Goal: Information Seeking & Learning: Learn about a topic

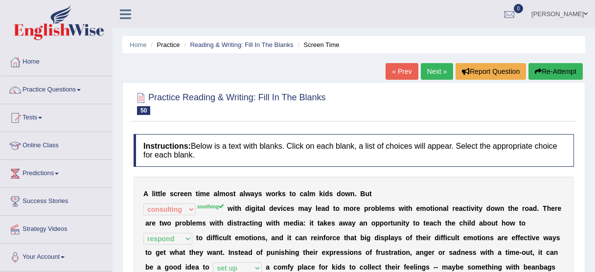
select select "consulting"
select select "respond"
select select "set up"
select select "agitated"
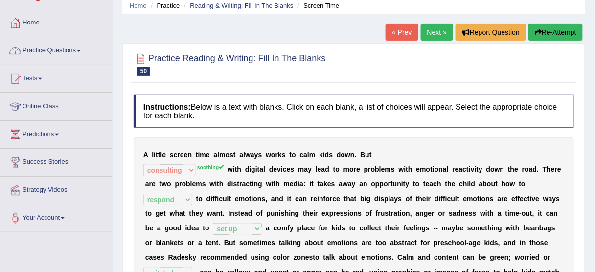
click at [68, 50] on link "Practice Questions" at bounding box center [55, 49] width 111 height 24
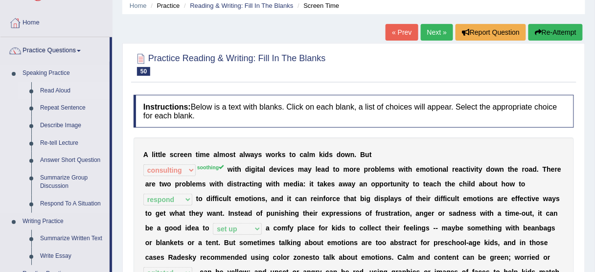
click at [53, 90] on link "Read Aloud" at bounding box center [73, 91] width 74 height 18
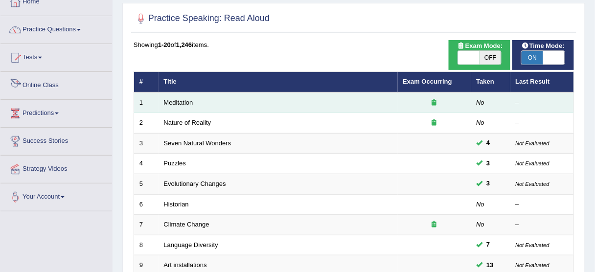
scroll to position [78, 0]
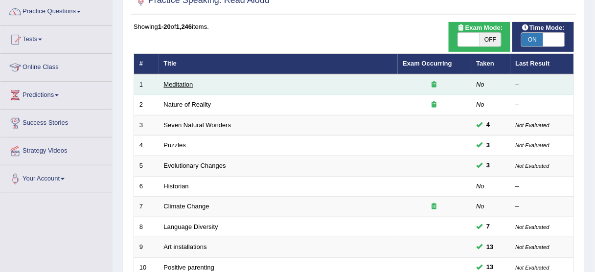
click at [180, 83] on link "Meditation" at bounding box center [178, 84] width 29 height 7
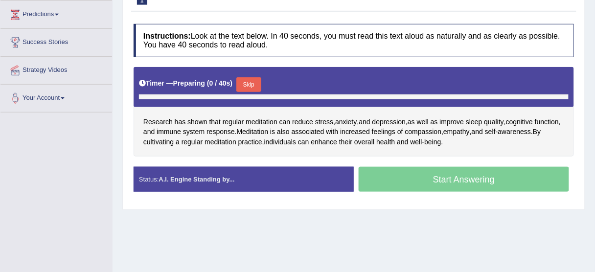
scroll to position [172, 0]
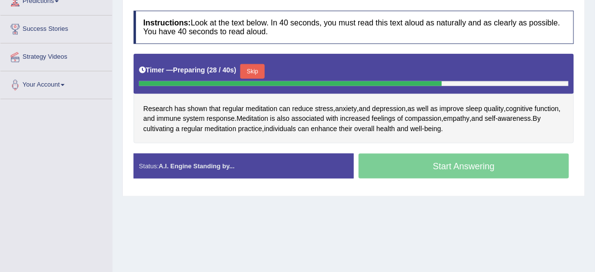
click at [256, 65] on button "Skip" at bounding box center [252, 71] width 24 height 15
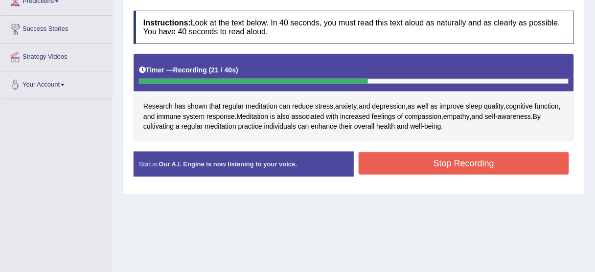
click at [439, 166] on button "Stop Recording" at bounding box center [463, 163] width 210 height 22
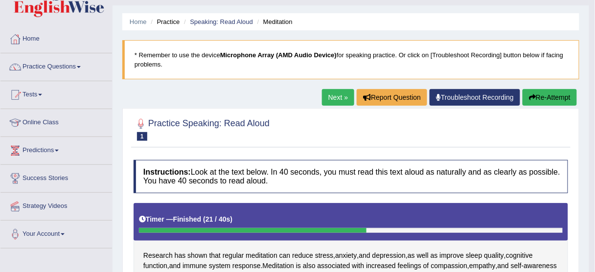
scroll to position [16, 0]
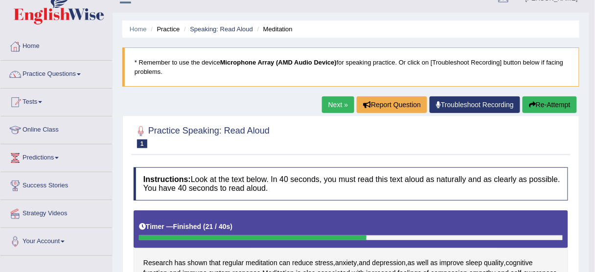
click at [548, 101] on button "Re-Attempt" at bounding box center [549, 104] width 54 height 17
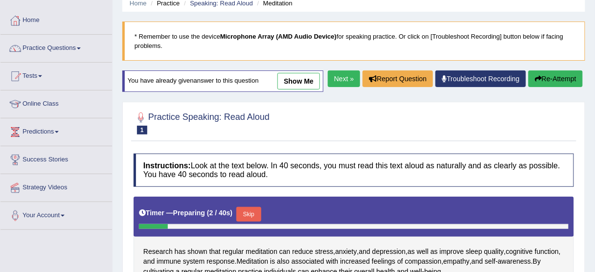
scroll to position [172, 0]
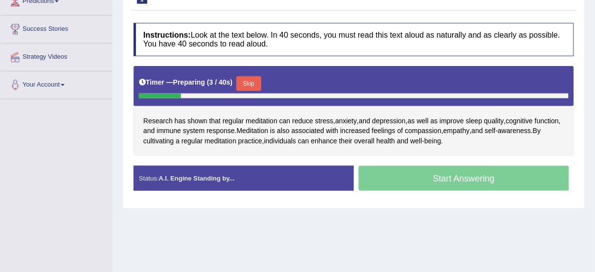
click at [255, 91] on button "Skip" at bounding box center [248, 83] width 24 height 15
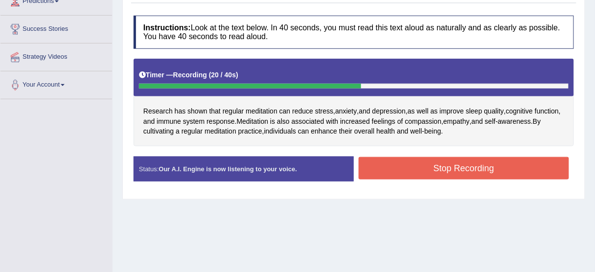
click at [389, 183] on div "Status: Our A.I. Engine is now listening to your voice. Start Answering Stop Re…" at bounding box center [353, 173] width 440 height 35
click at [395, 168] on button "Stop Recording" at bounding box center [463, 168] width 210 height 22
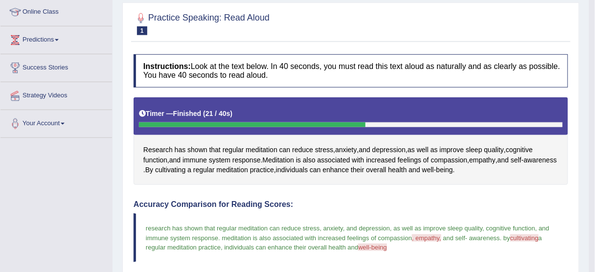
scroll to position [27, 0]
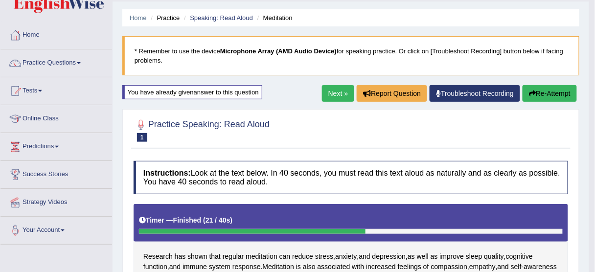
click at [327, 94] on link "Next »" at bounding box center [338, 93] width 32 height 17
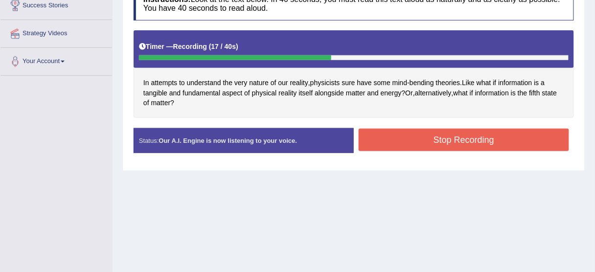
click at [507, 147] on button "Stop Recording" at bounding box center [463, 140] width 210 height 22
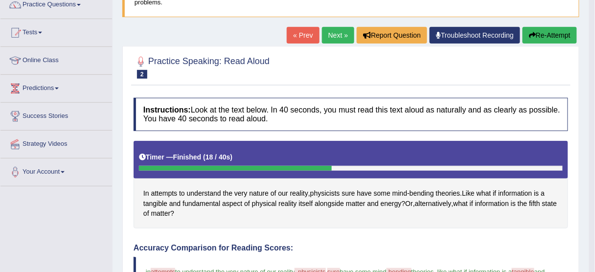
scroll to position [39, 0]
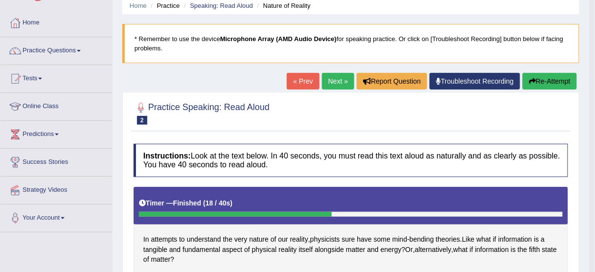
click at [540, 80] on button "Re-Attempt" at bounding box center [549, 81] width 54 height 17
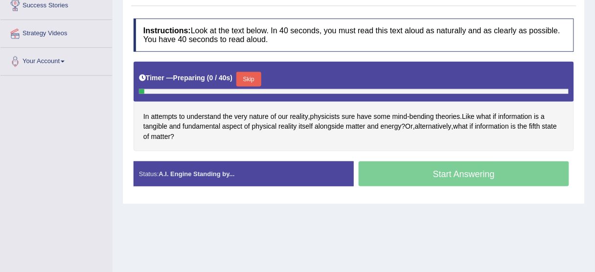
click at [243, 78] on button "Skip" at bounding box center [248, 79] width 24 height 15
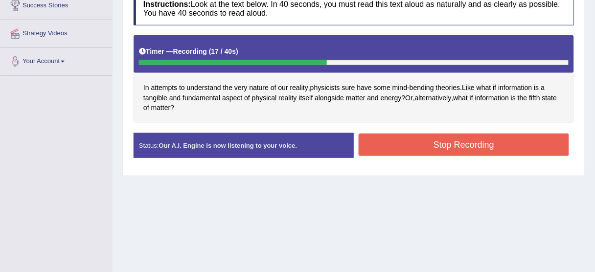
click at [385, 150] on button "Stop Recording" at bounding box center [463, 144] width 210 height 22
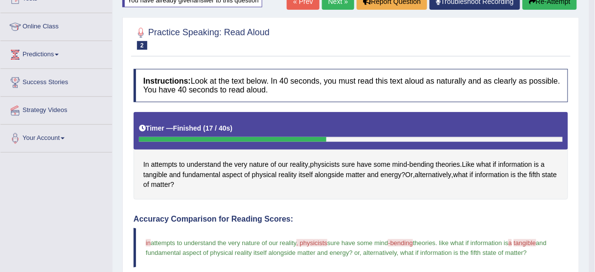
scroll to position [114, 0]
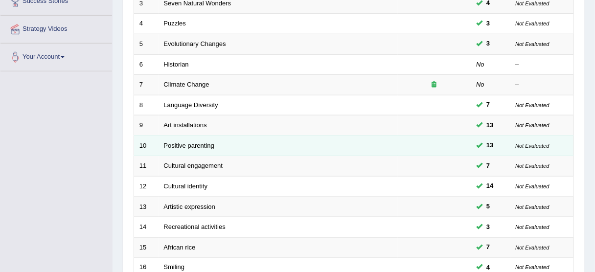
scroll to position [203, 0]
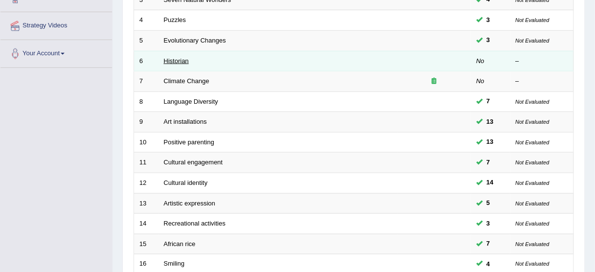
click at [172, 57] on link "Historian" at bounding box center [176, 60] width 25 height 7
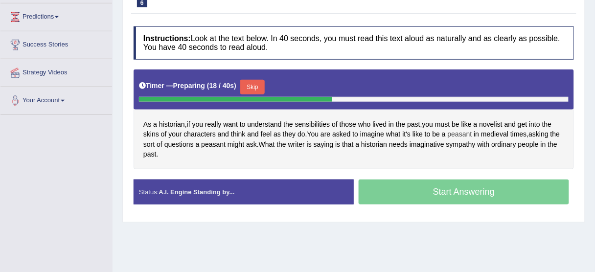
click at [462, 134] on span "peasant" at bounding box center [459, 134] width 24 height 10
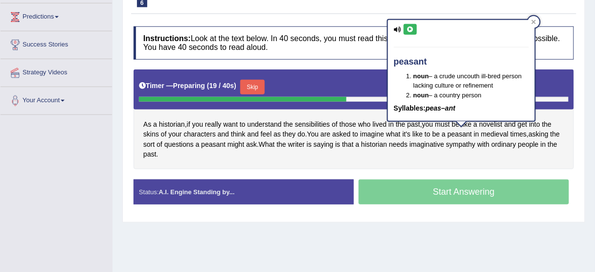
click at [415, 29] on button at bounding box center [409, 29] width 13 height 11
click at [402, 26] on div "peasant noun – a crude uncouth ill-bred person lacking culture or refinement no…" at bounding box center [461, 70] width 147 height 101
click at [411, 30] on icon at bounding box center [409, 29] width 7 height 6
click at [532, 22] on icon at bounding box center [533, 22] width 5 height 5
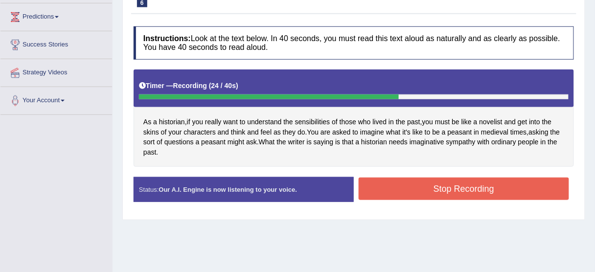
click at [495, 184] on button "Stop Recording" at bounding box center [463, 188] width 210 height 22
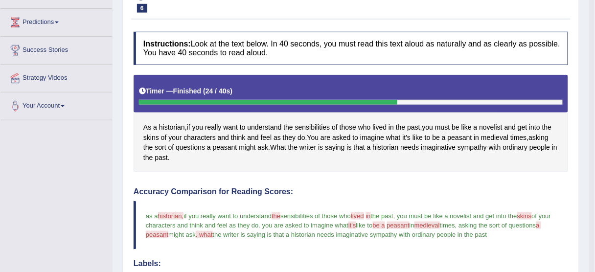
scroll to position [110, 0]
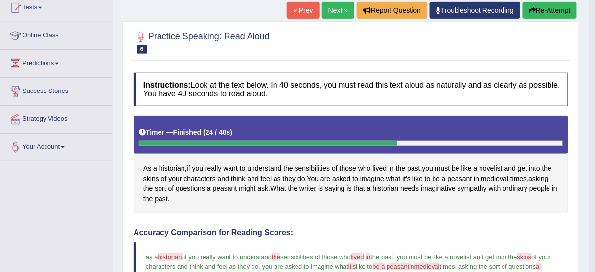
click at [550, 2] on button "Re-Attempt" at bounding box center [549, 10] width 54 height 17
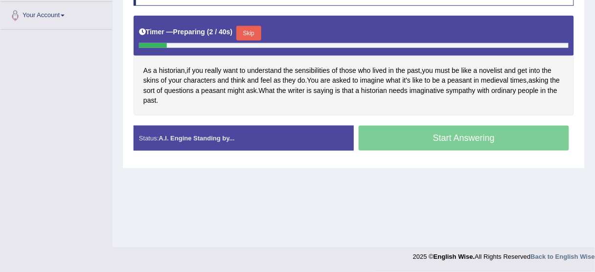
click at [251, 33] on button "Skip" at bounding box center [248, 33] width 24 height 15
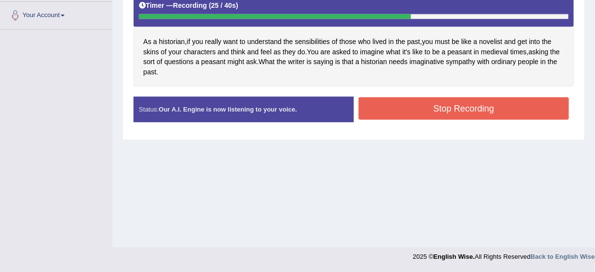
click at [436, 115] on button "Stop Recording" at bounding box center [463, 108] width 210 height 22
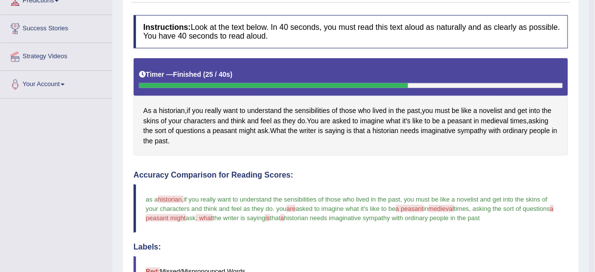
scroll to position [7, 0]
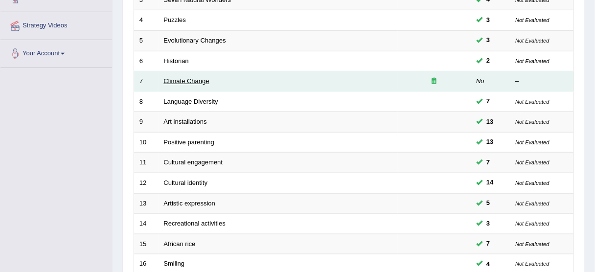
click at [181, 80] on link "Climate Change" at bounding box center [186, 80] width 45 height 7
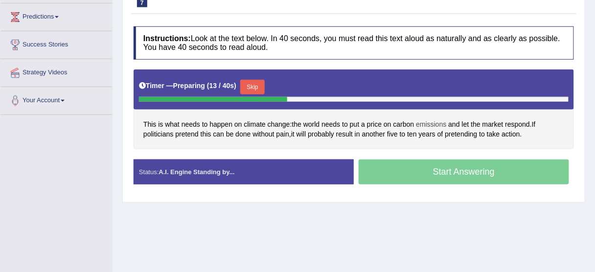
click at [427, 122] on span "emissions" at bounding box center [431, 124] width 30 height 10
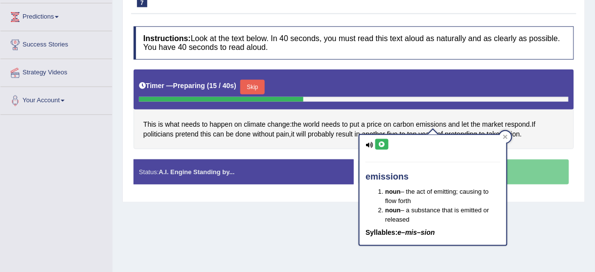
click at [379, 144] on icon at bounding box center [381, 144] width 7 height 6
click at [509, 138] on div at bounding box center [505, 137] width 12 height 12
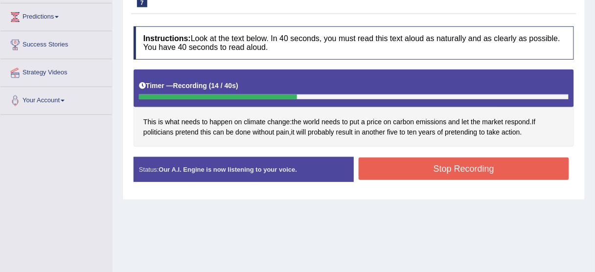
click at [458, 169] on button "Stop Recording" at bounding box center [463, 168] width 210 height 22
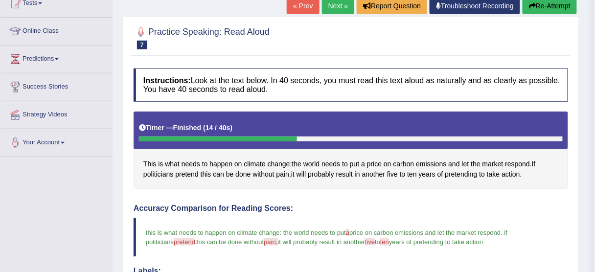
scroll to position [39, 0]
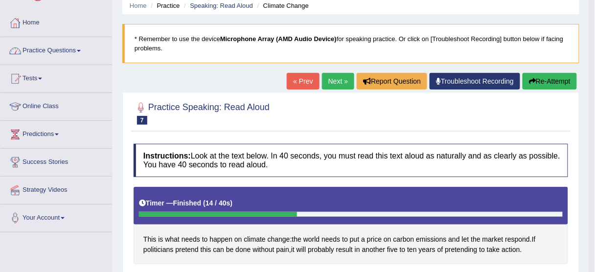
click at [51, 50] on link "Practice Questions" at bounding box center [55, 49] width 111 height 24
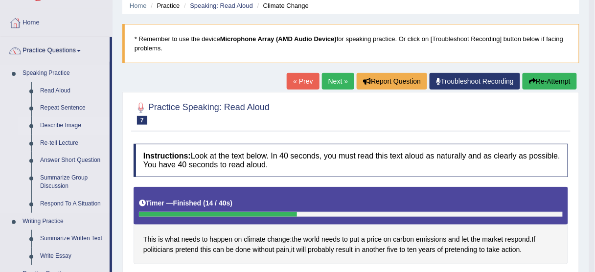
click at [61, 123] on link "Describe Image" at bounding box center [73, 126] width 74 height 18
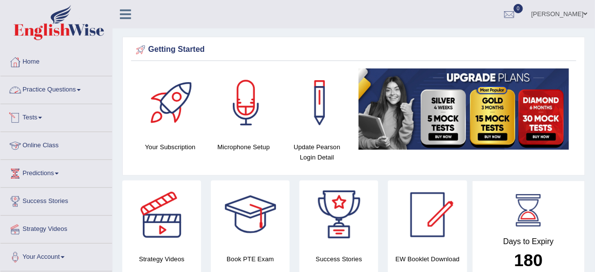
click at [47, 90] on link "Practice Questions" at bounding box center [55, 88] width 111 height 24
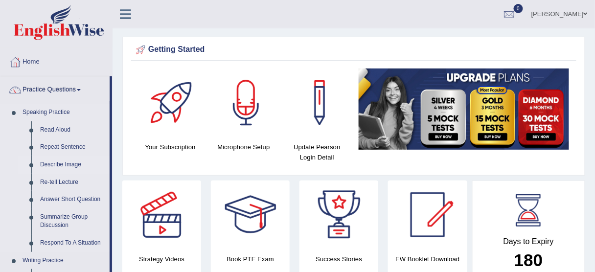
click at [66, 165] on link "Describe Image" at bounding box center [73, 165] width 74 height 18
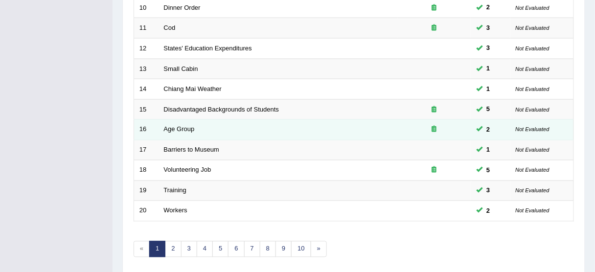
scroll to position [371, 0]
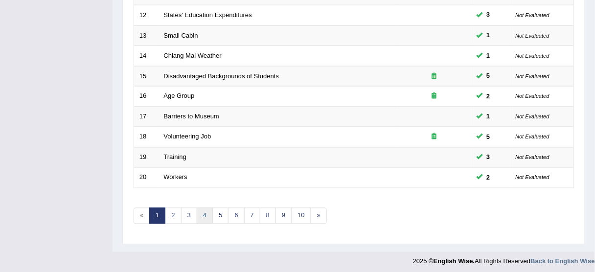
click at [203, 211] on link "4" at bounding box center [205, 216] width 16 height 16
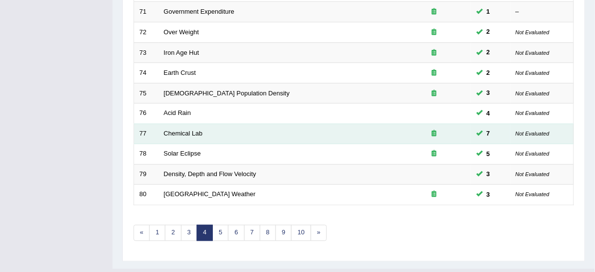
scroll to position [371, 0]
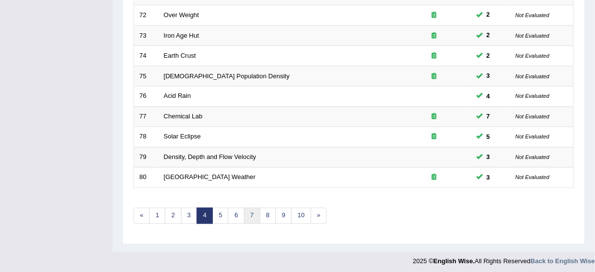
click at [244, 211] on link "7" at bounding box center [252, 216] width 16 height 16
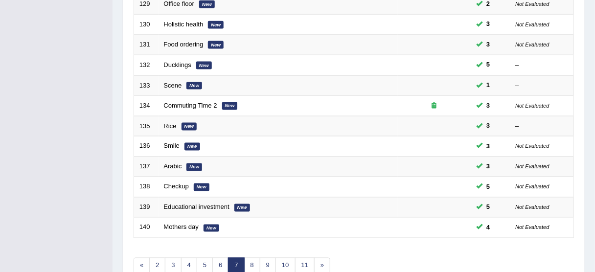
scroll to position [371, 0]
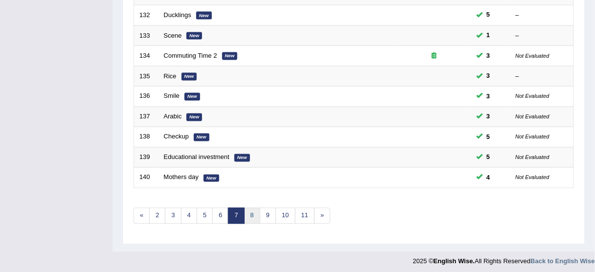
click at [244, 211] on link "8" at bounding box center [252, 216] width 16 height 16
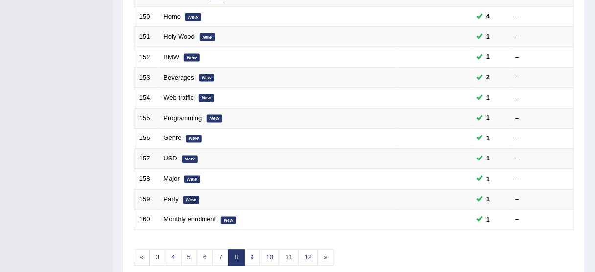
scroll to position [371, 0]
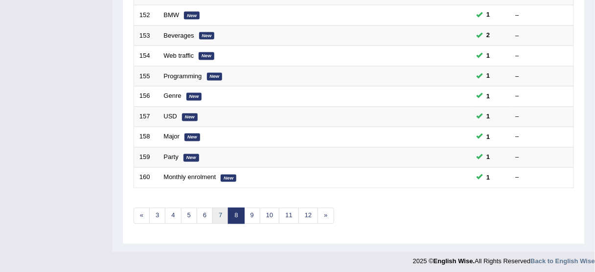
click at [219, 211] on link "7" at bounding box center [220, 216] width 16 height 16
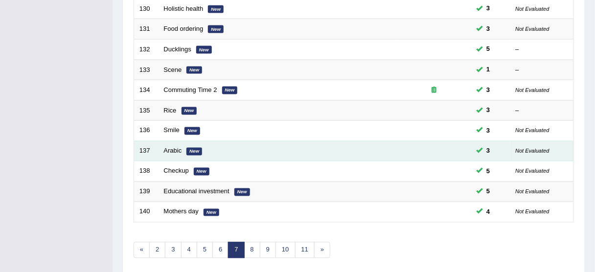
scroll to position [371, 0]
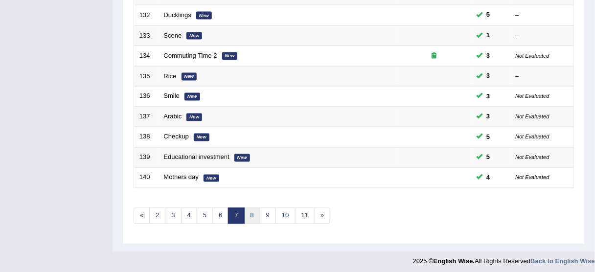
click at [248, 214] on link "8" at bounding box center [252, 216] width 16 height 16
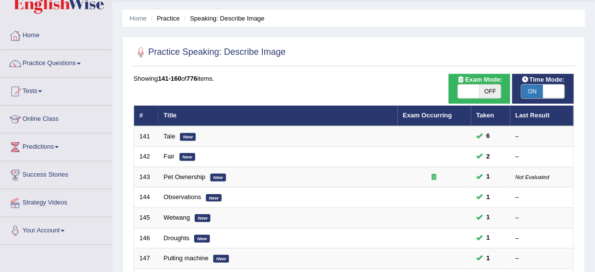
scroll to position [39, 0]
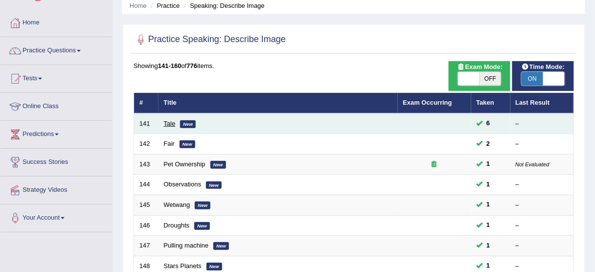
click at [164, 125] on link "Tale" at bounding box center [170, 123] width 12 height 7
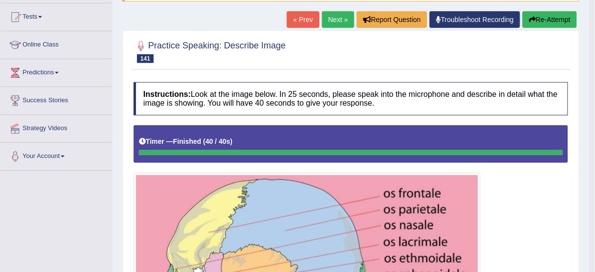
scroll to position [85, 0]
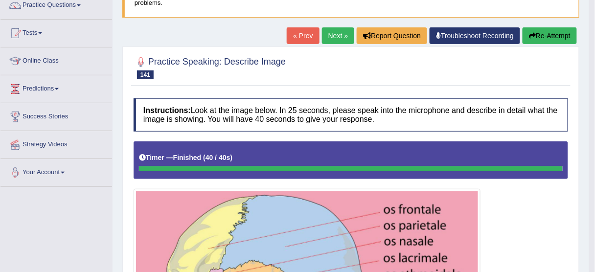
click at [547, 38] on button "Re-Attempt" at bounding box center [549, 35] width 54 height 17
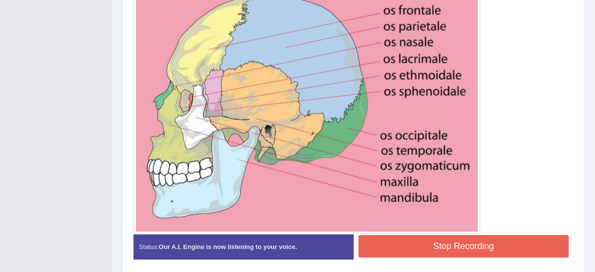
scroll to position [324, 0]
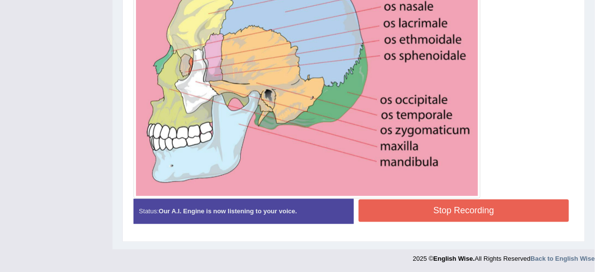
click at [486, 206] on button "Stop Recording" at bounding box center [463, 210] width 210 height 22
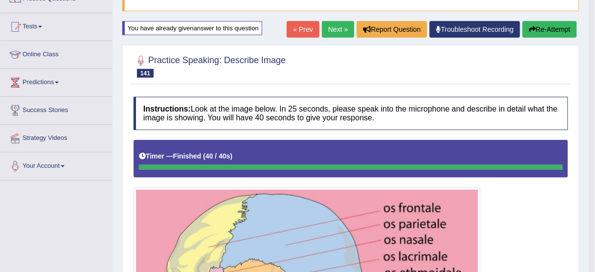
scroll to position [89, 0]
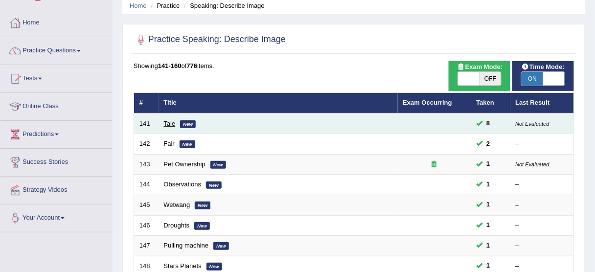
click at [168, 122] on link "Tale" at bounding box center [170, 123] width 12 height 7
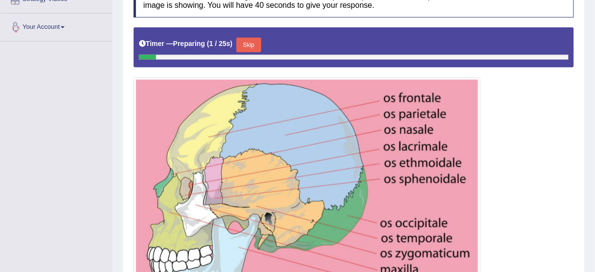
scroll to position [112, 0]
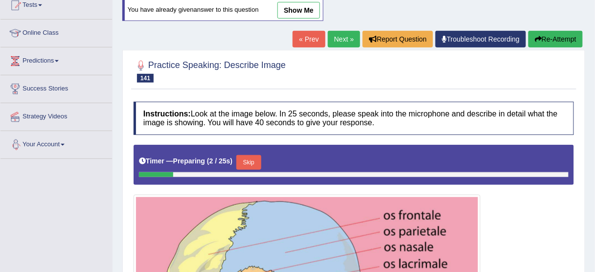
click at [307, 5] on link "show me" at bounding box center [298, 10] width 43 height 17
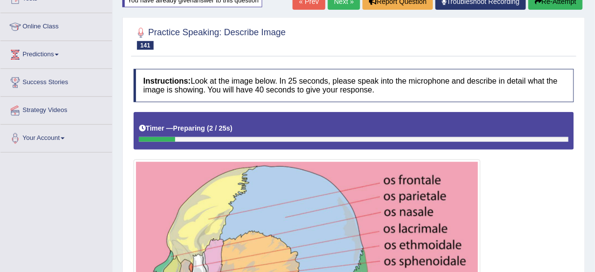
scroll to position [34, 0]
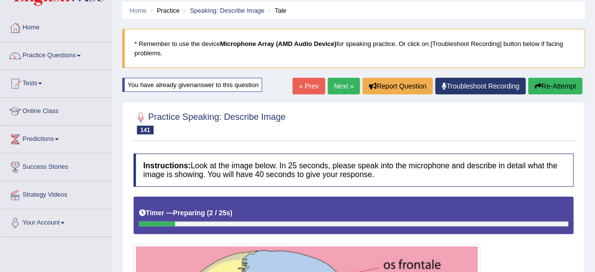
click at [546, 80] on button "Re-Attempt" at bounding box center [555, 86] width 54 height 17
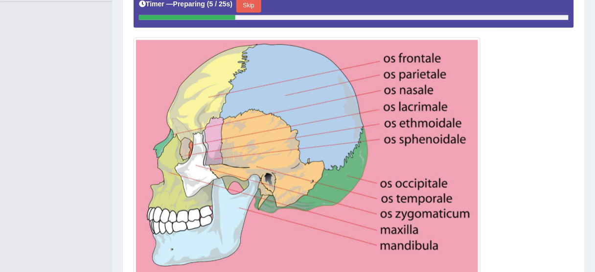
scroll to position [264, 0]
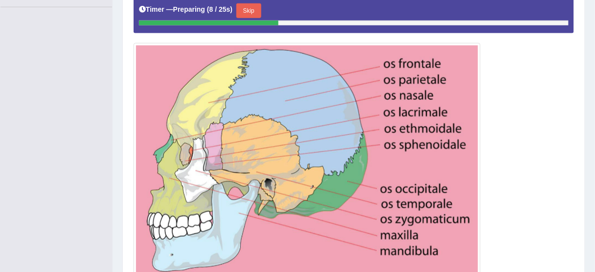
click at [251, 6] on button "Skip" at bounding box center [248, 10] width 24 height 15
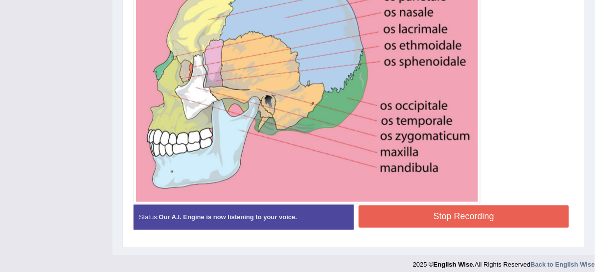
scroll to position [324, 0]
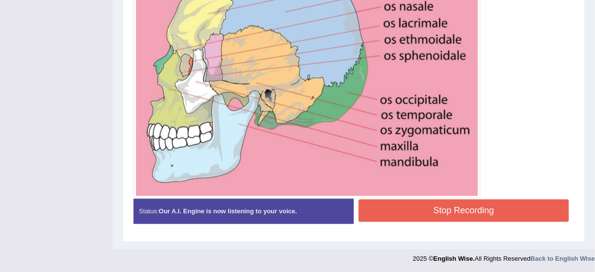
click at [398, 207] on button "Stop Recording" at bounding box center [463, 210] width 210 height 22
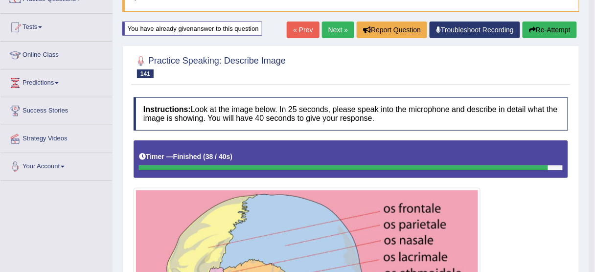
scroll to position [89, 0]
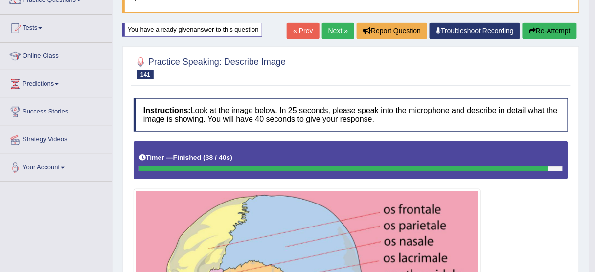
click at [552, 27] on button "Re-Attempt" at bounding box center [549, 30] width 54 height 17
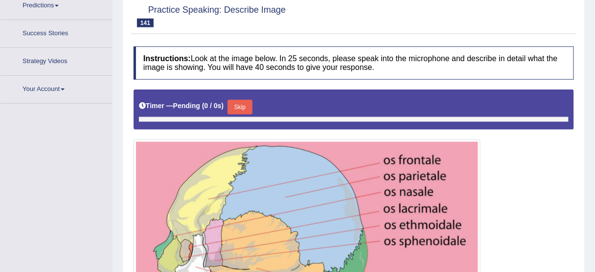
scroll to position [197, 0]
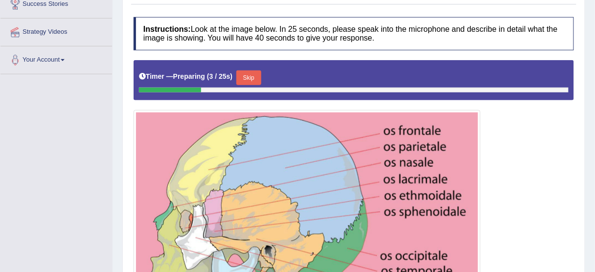
click at [251, 72] on button "Skip" at bounding box center [248, 77] width 24 height 15
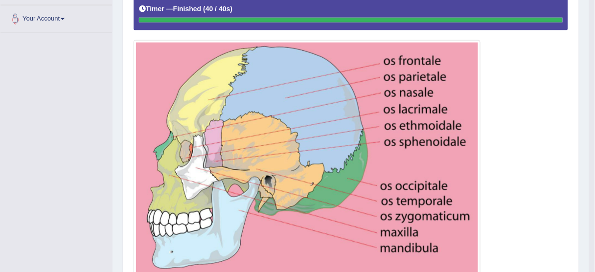
scroll to position [147, 0]
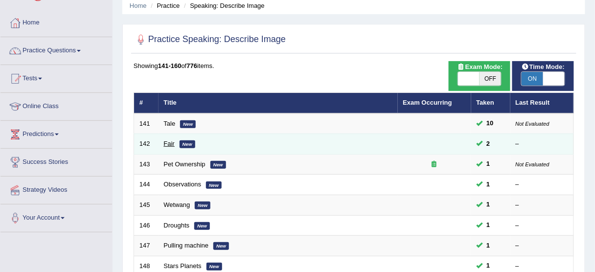
click at [164, 142] on link "Fair" at bounding box center [169, 143] width 11 height 7
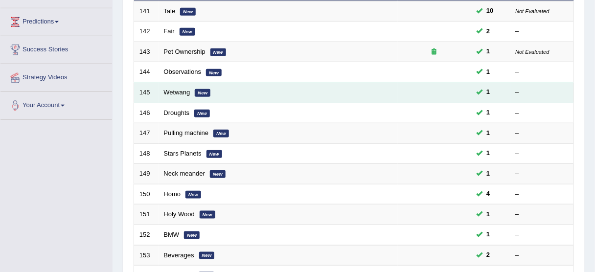
scroll to position [156, 0]
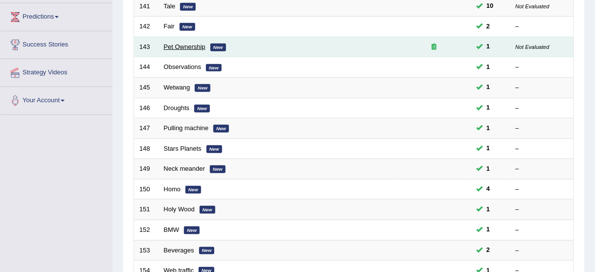
click at [184, 46] on link "Pet Ownership" at bounding box center [185, 46] width 42 height 7
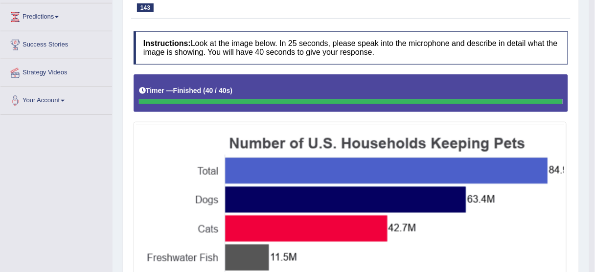
scroll to position [48, 0]
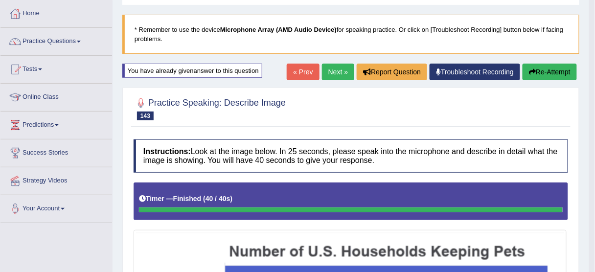
click at [563, 67] on button "Re-Attempt" at bounding box center [549, 72] width 54 height 17
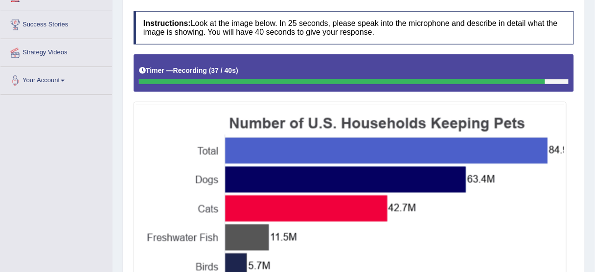
scroll to position [382, 0]
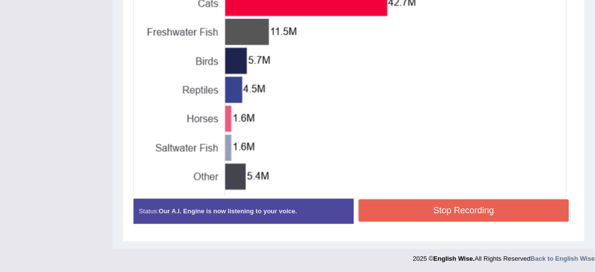
click at [436, 209] on button "Stop Recording" at bounding box center [463, 210] width 210 height 22
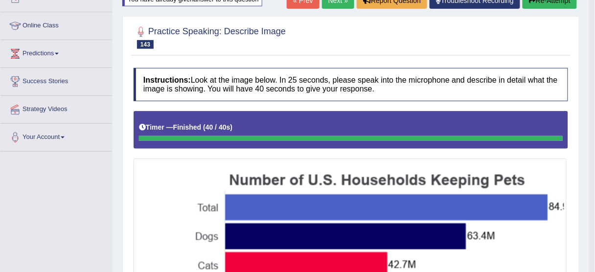
scroll to position [30, 0]
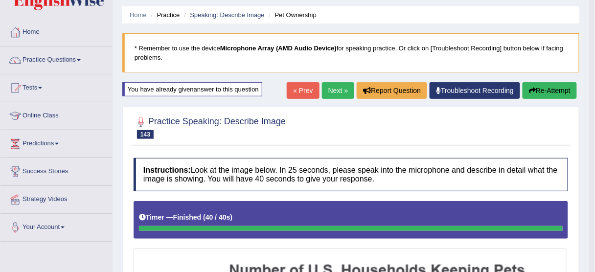
click at [544, 96] on button "Re-Attempt" at bounding box center [549, 90] width 54 height 17
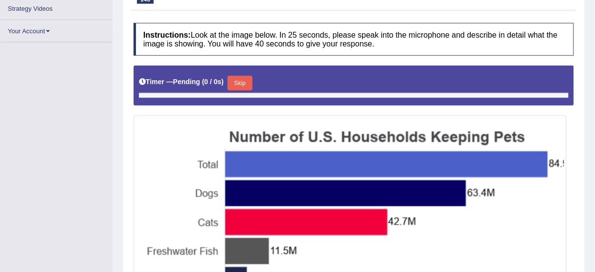
scroll to position [221, 0]
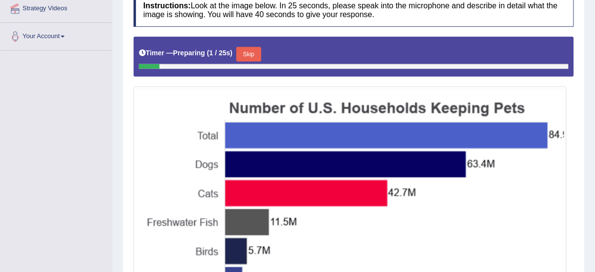
click at [251, 51] on button "Skip" at bounding box center [248, 54] width 24 height 15
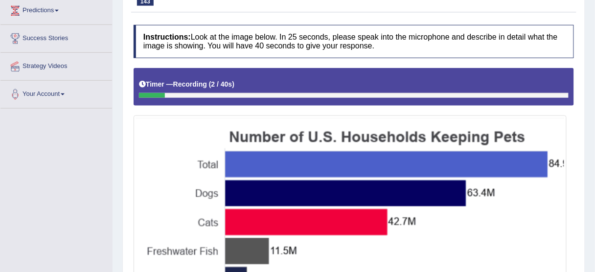
scroll to position [64, 0]
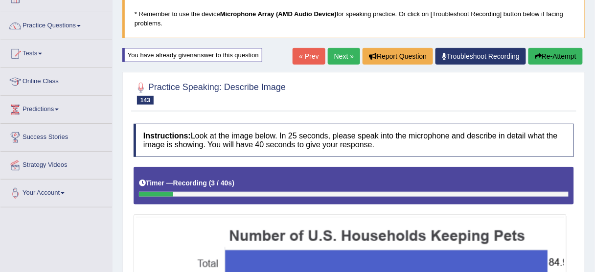
click at [550, 57] on button "Re-Attempt" at bounding box center [555, 56] width 54 height 17
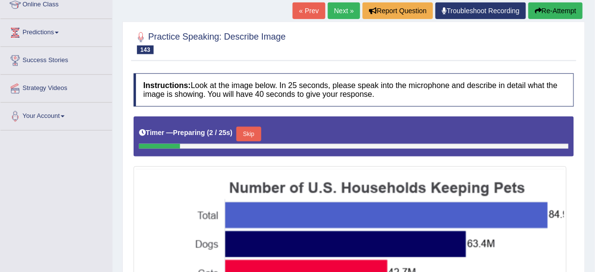
scroll to position [142, 0]
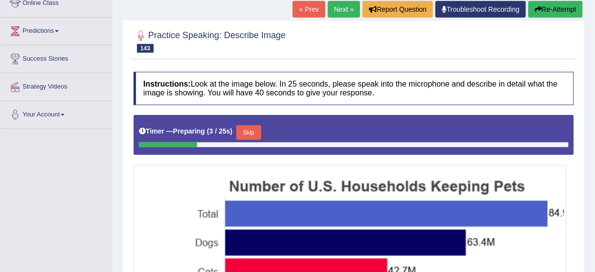
click at [257, 129] on button "Skip" at bounding box center [248, 132] width 24 height 15
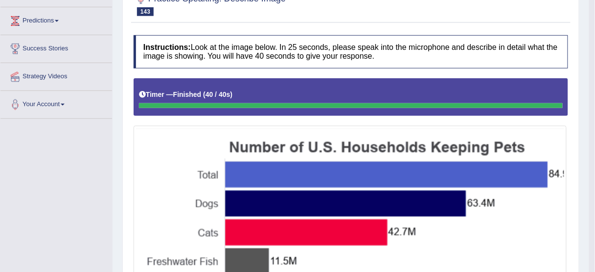
scroll to position [48, 0]
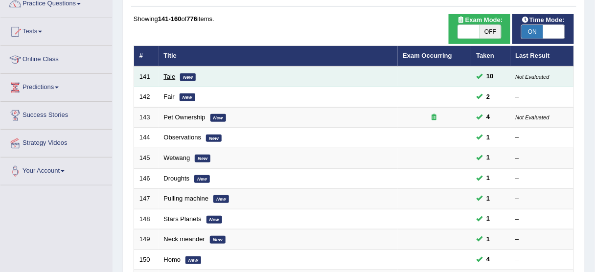
click at [170, 76] on link "Tale" at bounding box center [170, 76] width 12 height 7
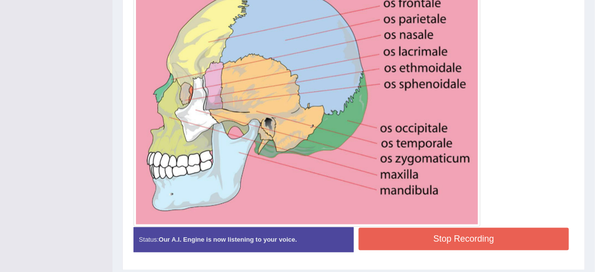
scroll to position [324, 0]
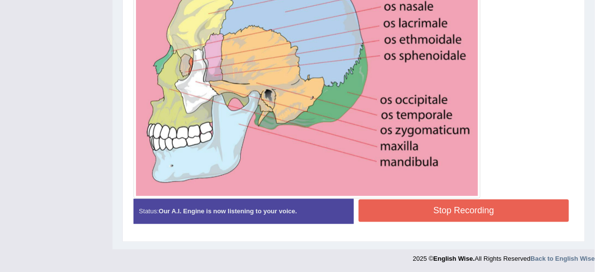
click at [441, 206] on button "Stop Recording" at bounding box center [463, 210] width 210 height 22
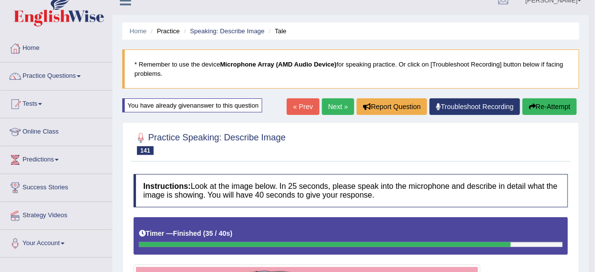
scroll to position [11, 0]
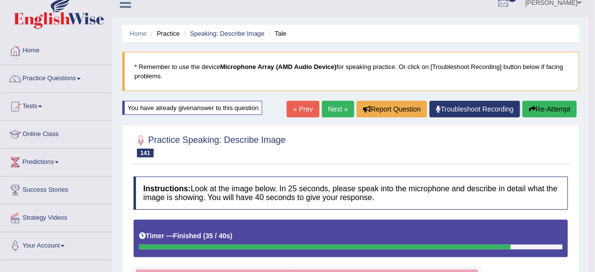
click at [546, 103] on button "Re-Attempt" at bounding box center [549, 109] width 54 height 17
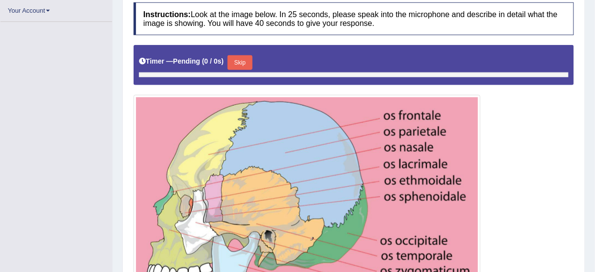
scroll to position [246, 0]
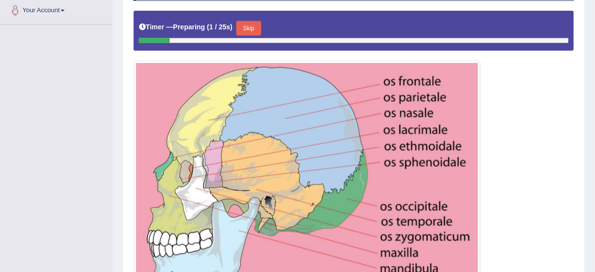
click at [257, 28] on button "Skip" at bounding box center [248, 28] width 24 height 15
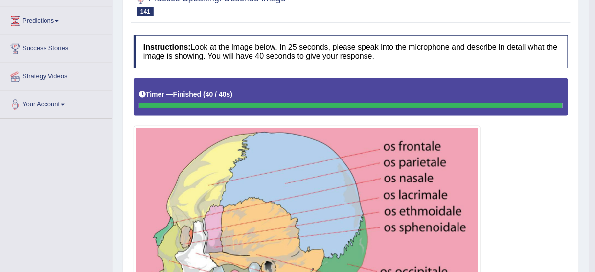
scroll to position [89, 0]
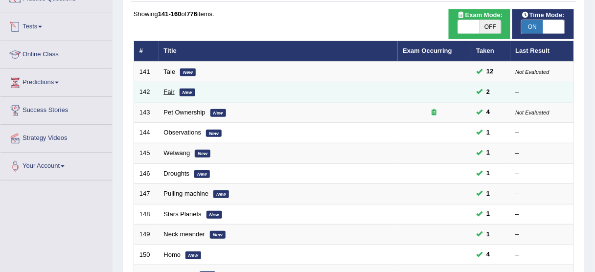
scroll to position [86, 0]
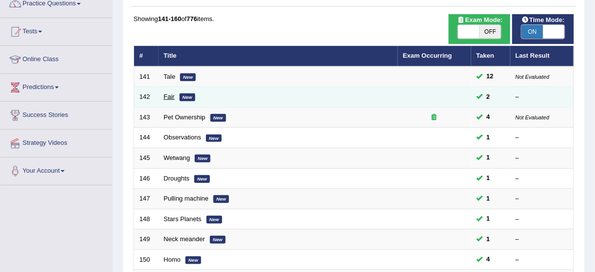
click at [165, 94] on link "Fair" at bounding box center [169, 96] width 11 height 7
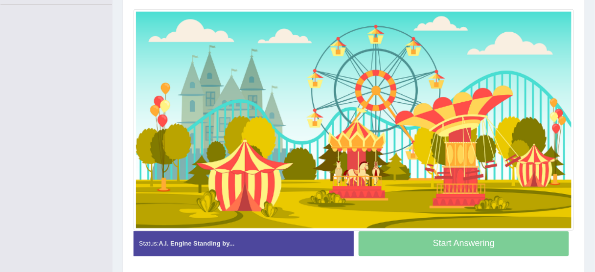
scroll to position [253, 0]
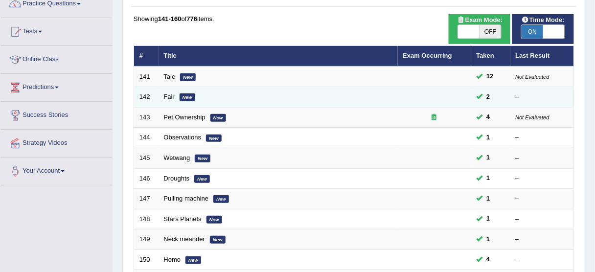
click at [160, 92] on td "Fair New" at bounding box center [277, 97] width 239 height 21
click at [166, 95] on link "Fair" at bounding box center [169, 96] width 11 height 7
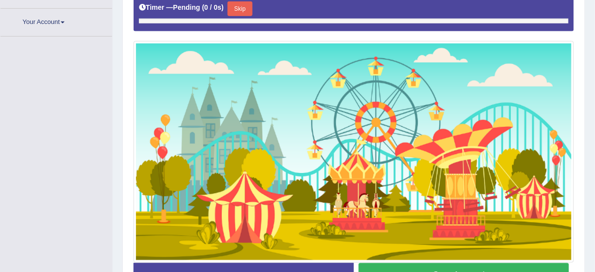
scroll to position [240, 0]
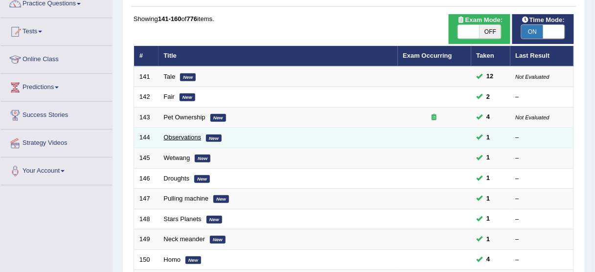
click at [165, 135] on link "Observations" at bounding box center [183, 136] width 38 height 7
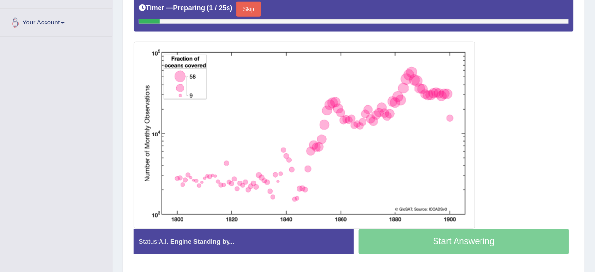
scroll to position [235, 0]
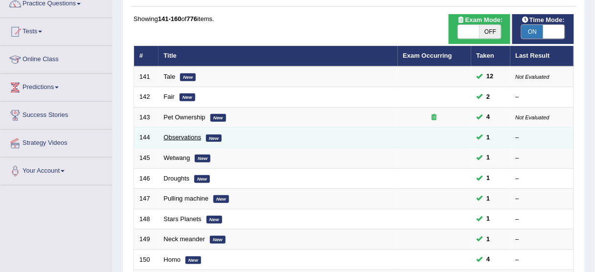
click at [179, 133] on link "Observations" at bounding box center [183, 136] width 38 height 7
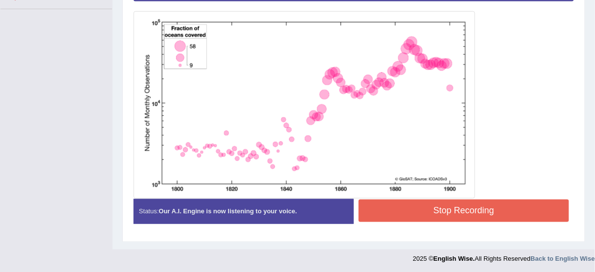
scroll to position [264, 0]
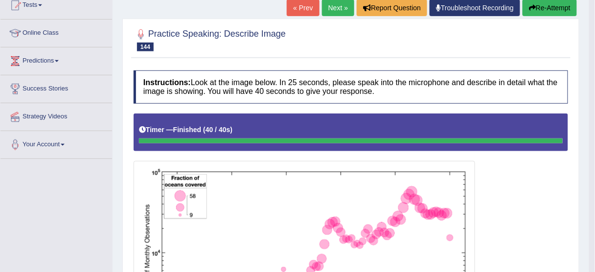
scroll to position [29, 0]
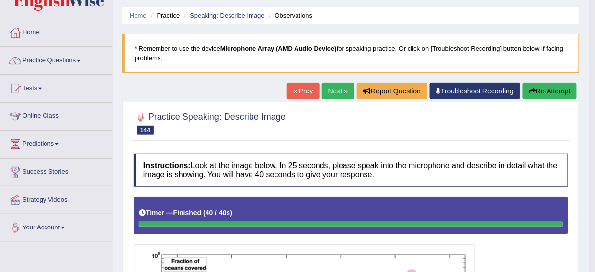
click at [546, 89] on button "Re-Attempt" at bounding box center [549, 91] width 54 height 17
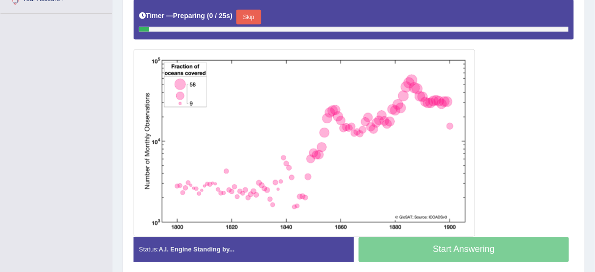
scroll to position [209, 0]
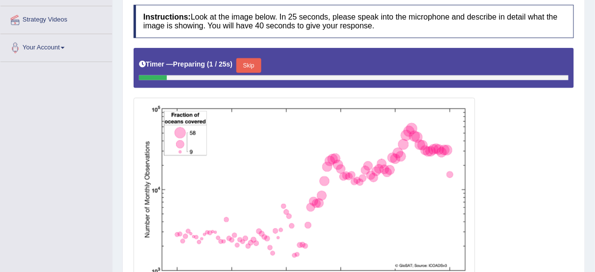
click at [254, 63] on button "Skip" at bounding box center [248, 65] width 24 height 15
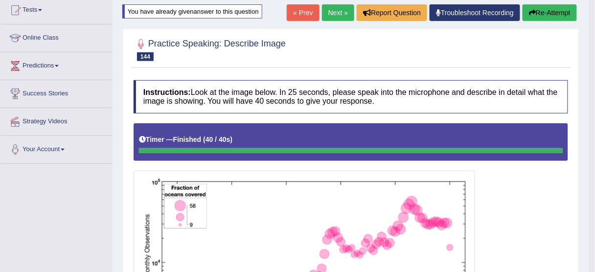
scroll to position [90, 0]
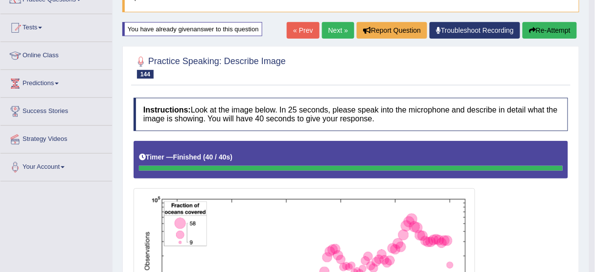
click at [552, 28] on button "Re-Attempt" at bounding box center [549, 30] width 54 height 17
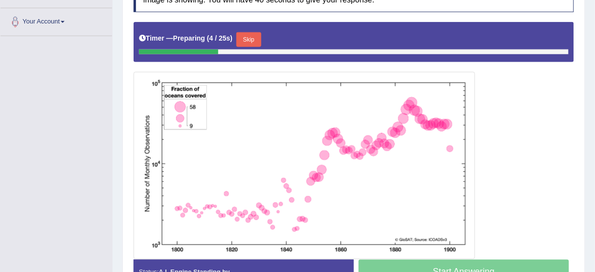
scroll to position [246, 0]
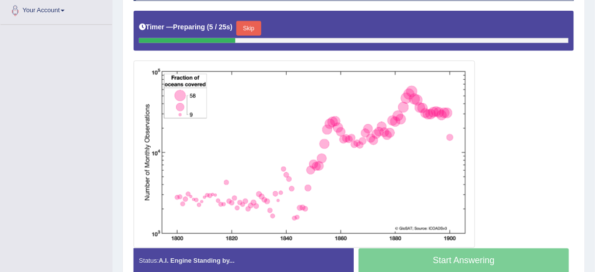
click at [254, 29] on button "Skip" at bounding box center [248, 28] width 24 height 15
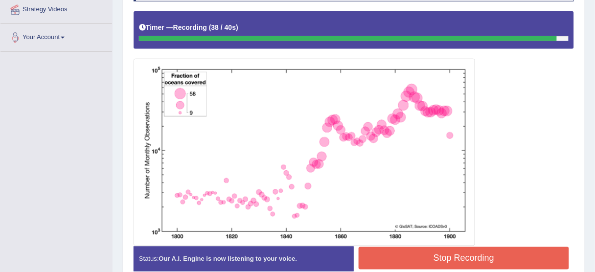
scroll to position [267, 0]
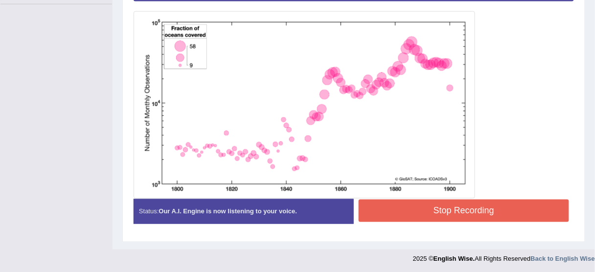
click at [390, 206] on button "Stop Recording" at bounding box center [463, 210] width 210 height 22
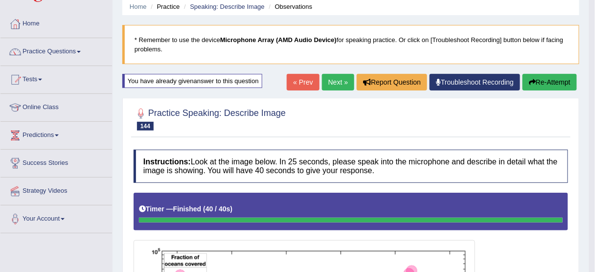
scroll to position [32, 0]
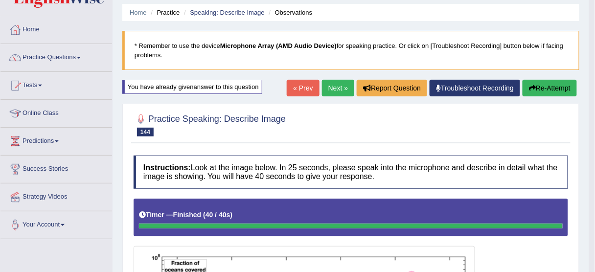
click at [524, 89] on button "Re-Attempt" at bounding box center [549, 88] width 54 height 17
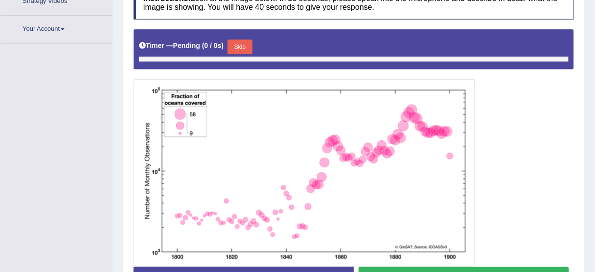
scroll to position [233, 0]
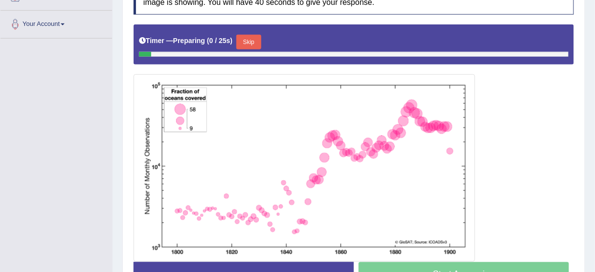
click at [250, 41] on button "Skip" at bounding box center [248, 42] width 24 height 15
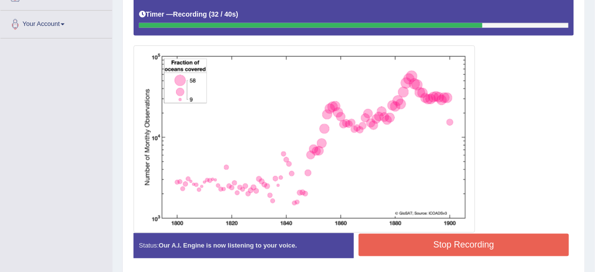
click at [399, 237] on button "Stop Recording" at bounding box center [463, 245] width 210 height 22
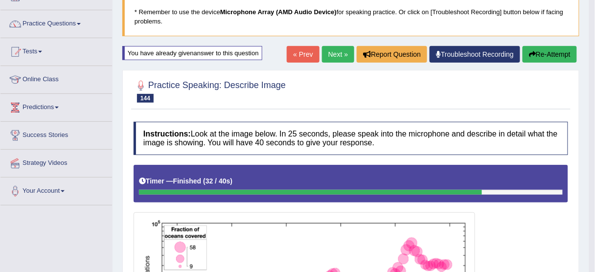
scroll to position [37, 0]
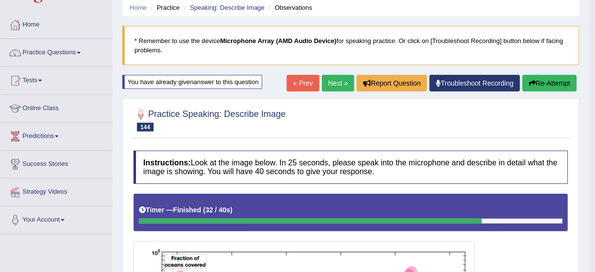
click at [548, 82] on button "Re-Attempt" at bounding box center [549, 83] width 54 height 17
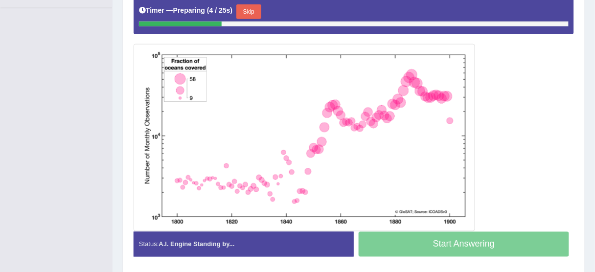
scroll to position [216, 0]
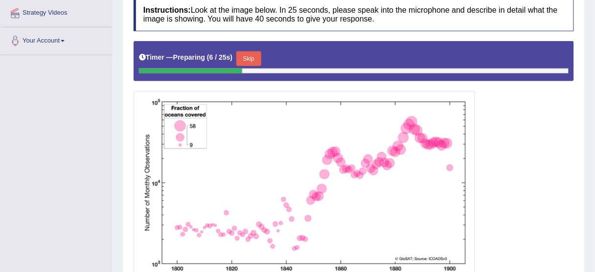
click at [257, 61] on button "Skip" at bounding box center [248, 58] width 24 height 15
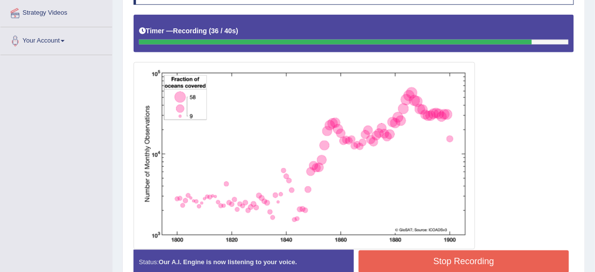
click at [409, 251] on button "Stop Recording" at bounding box center [463, 261] width 210 height 22
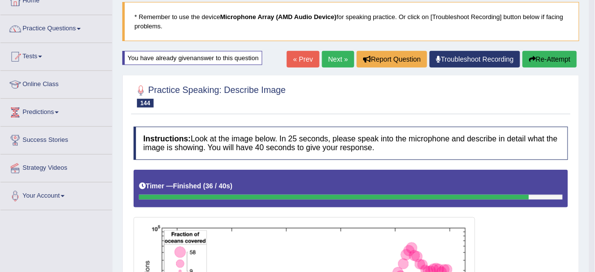
scroll to position [60, 0]
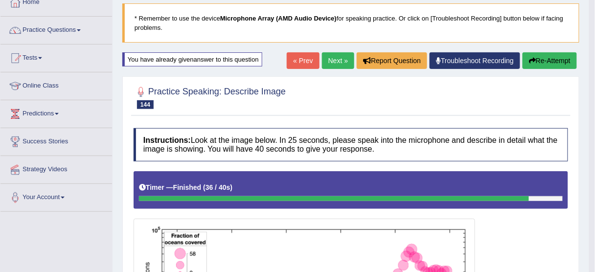
click at [542, 56] on button "Re-Attempt" at bounding box center [549, 60] width 54 height 17
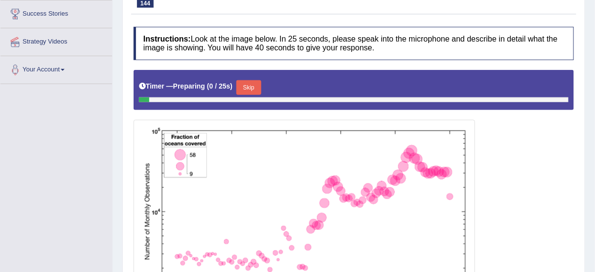
scroll to position [258, 0]
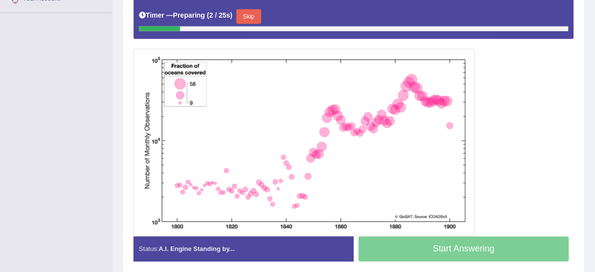
click at [256, 11] on button "Skip" at bounding box center [248, 16] width 24 height 15
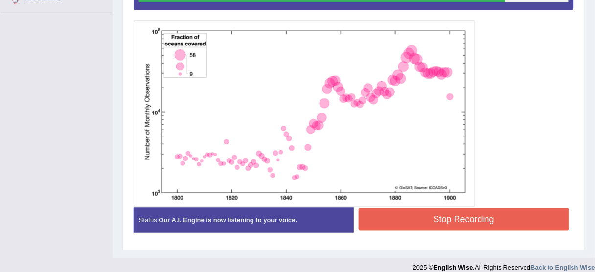
click at [423, 225] on button "Stop Recording" at bounding box center [463, 219] width 210 height 22
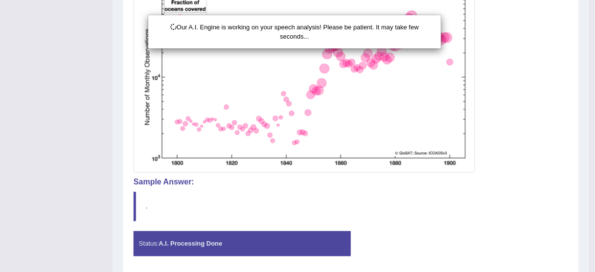
scroll to position [325, 0]
